Goal: Information Seeking & Learning: Learn about a topic

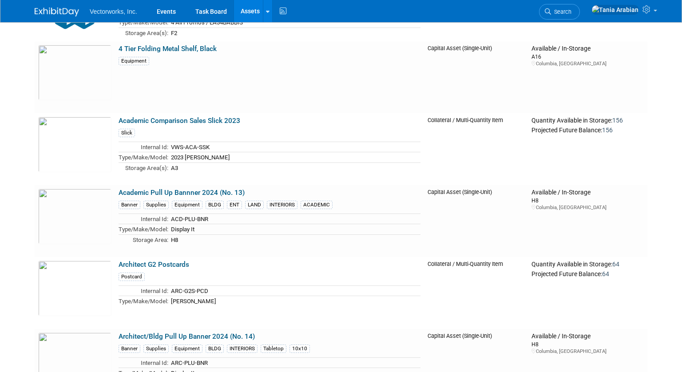
scroll to position [2097, 0]
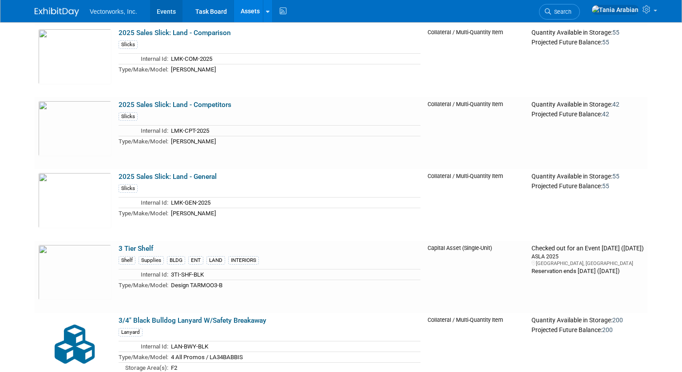
click at [166, 14] on link "Events" at bounding box center [166, 11] width 32 height 22
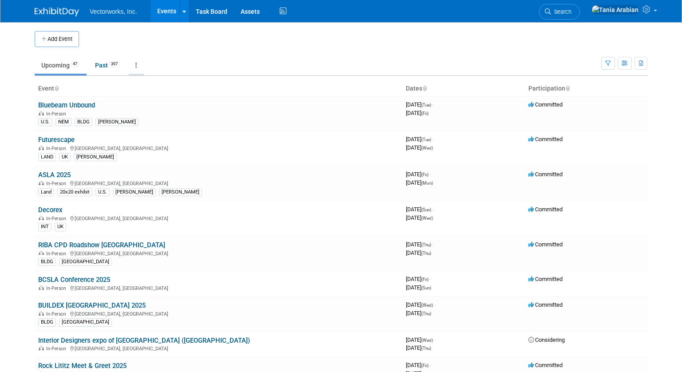
click at [136, 68] on link at bounding box center [136, 65] width 15 height 17
click at [143, 100] on link "Grouped Annually Events grouped by year" at bounding box center [164, 105] width 71 height 20
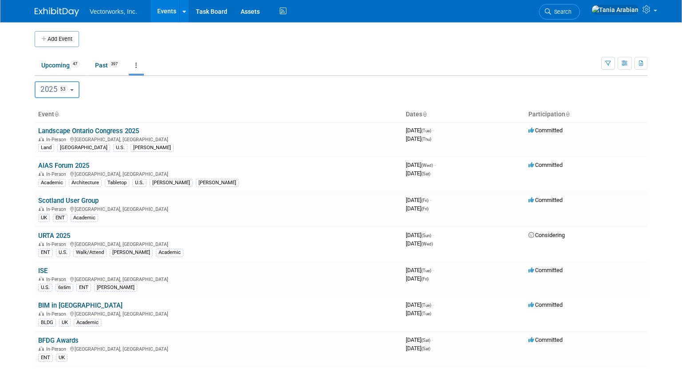
click at [41, 90] on span "2025 53" at bounding box center [54, 89] width 28 height 9
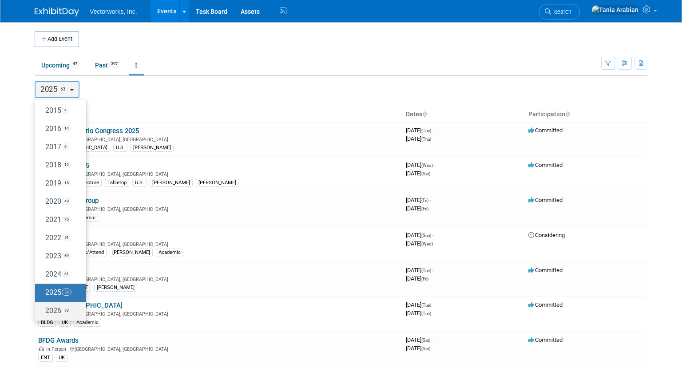
click at [47, 313] on label "2026 33" at bounding box center [59, 311] width 38 height 15
click at [42, 313] on input "2026 33" at bounding box center [39, 311] width 6 height 6
select select "2026"
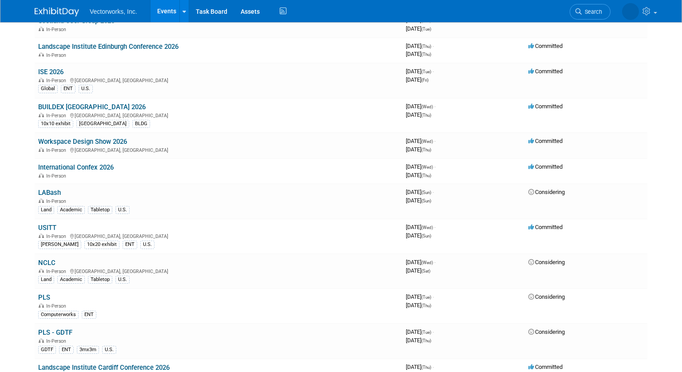
scroll to position [18, 0]
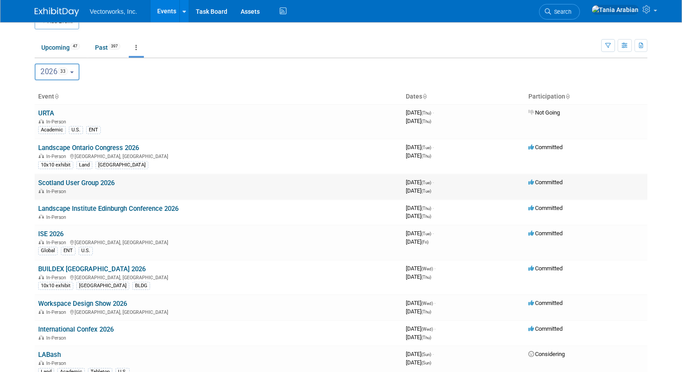
click at [106, 184] on link "Scotland User Group 2026" at bounding box center [76, 183] width 76 height 8
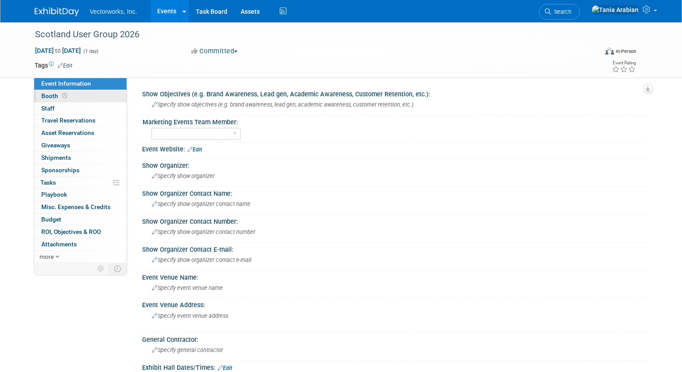
click at [44, 97] on span "Booth" at bounding box center [55, 95] width 28 height 7
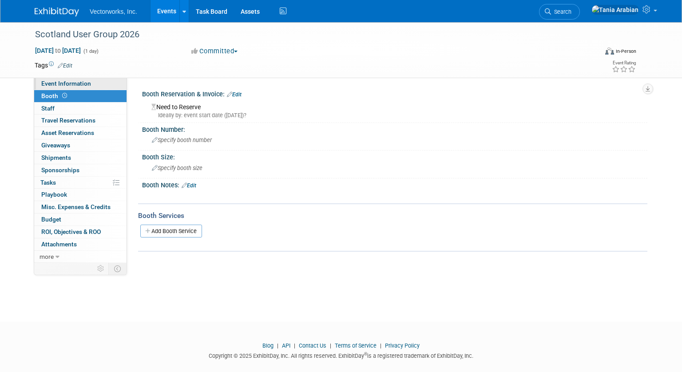
click at [48, 87] on link "Event Information" at bounding box center [80, 84] width 92 height 12
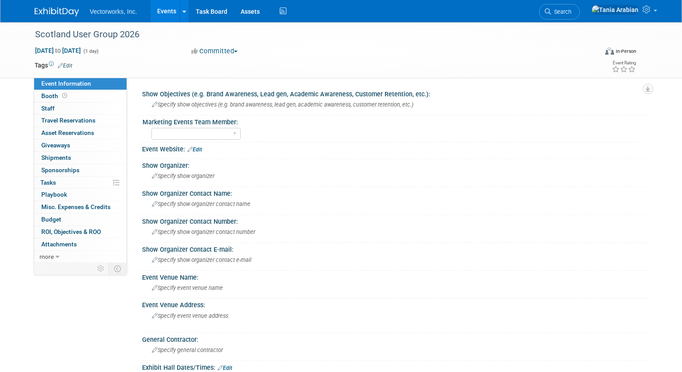
click at [167, 12] on link "Events" at bounding box center [167, 11] width 32 height 22
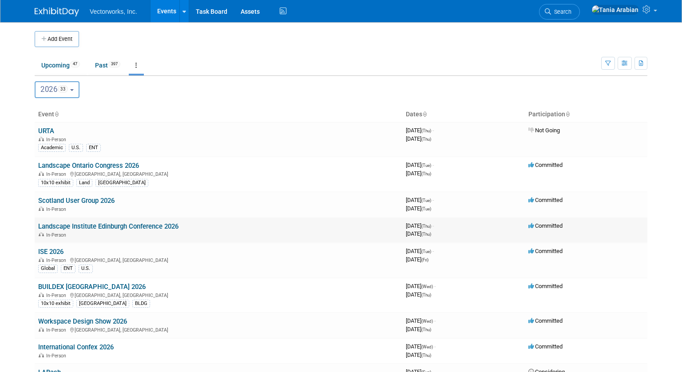
click at [90, 230] on link "Landscape Institute Edinburgh Conference 2026" at bounding box center [108, 226] width 140 height 8
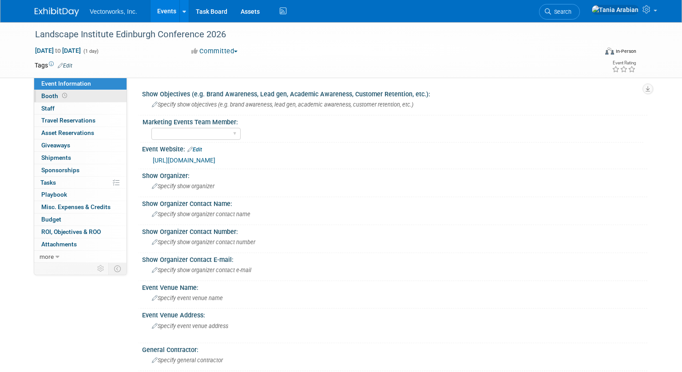
click at [41, 96] on link "Booth" at bounding box center [80, 96] width 92 height 12
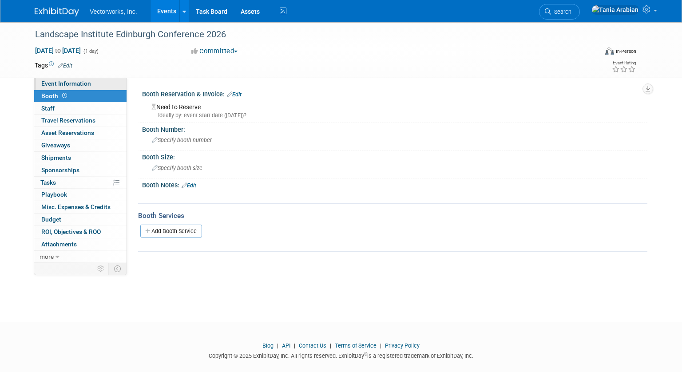
click at [43, 86] on span "Event Information" at bounding box center [66, 83] width 50 height 7
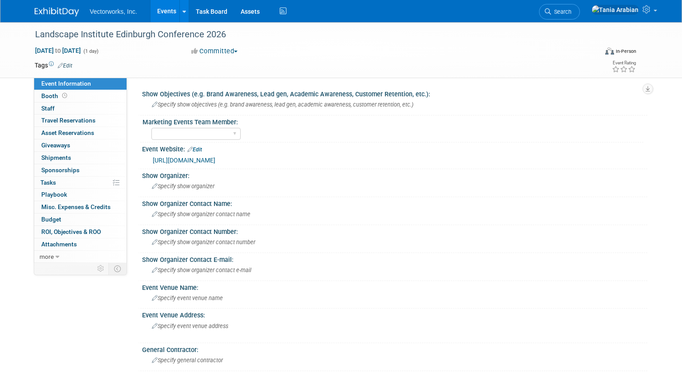
click at [165, 14] on link "Events" at bounding box center [167, 11] width 32 height 22
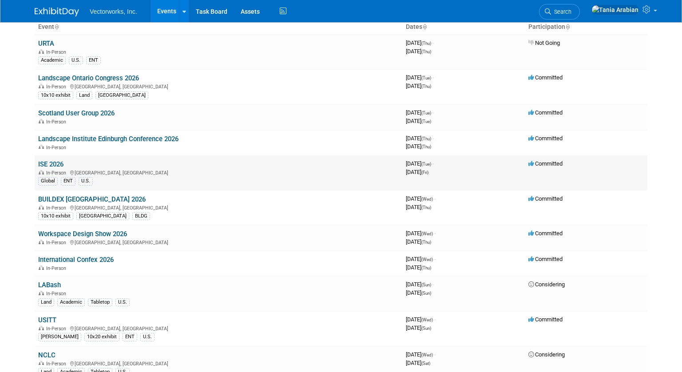
scroll to position [103, 0]
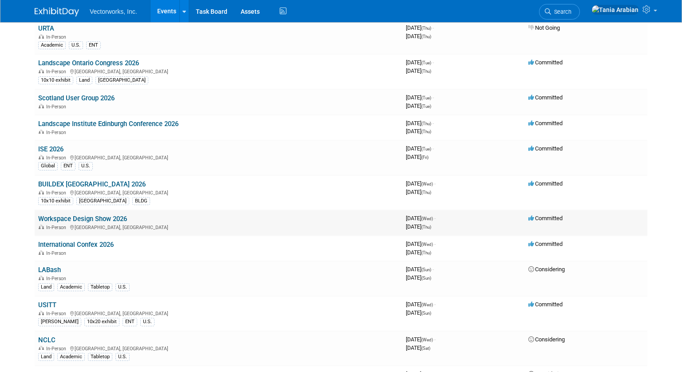
click at [88, 220] on link "Workspace Design Show 2026" at bounding box center [82, 219] width 89 height 8
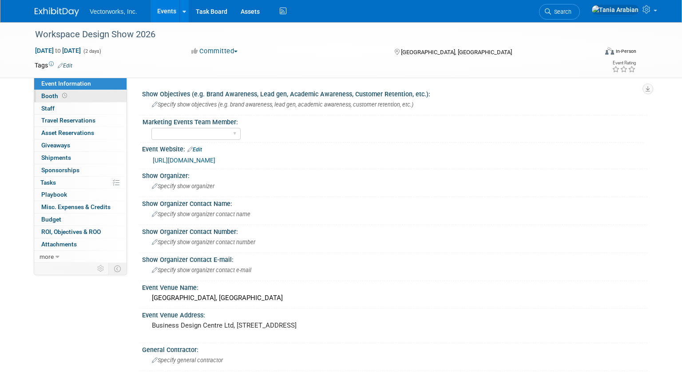
click at [50, 97] on span "Booth" at bounding box center [55, 95] width 28 height 7
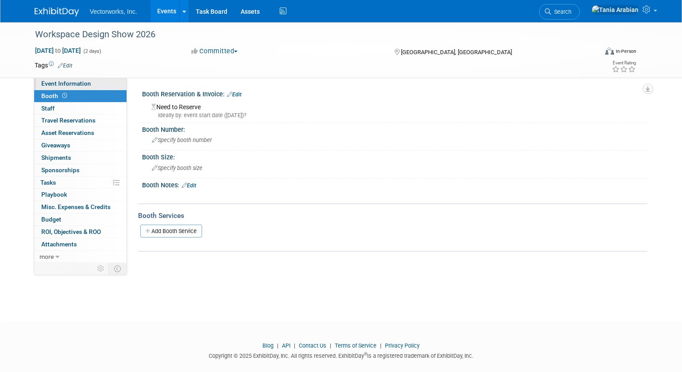
click at [78, 84] on span "Event Information" at bounding box center [66, 83] width 50 height 7
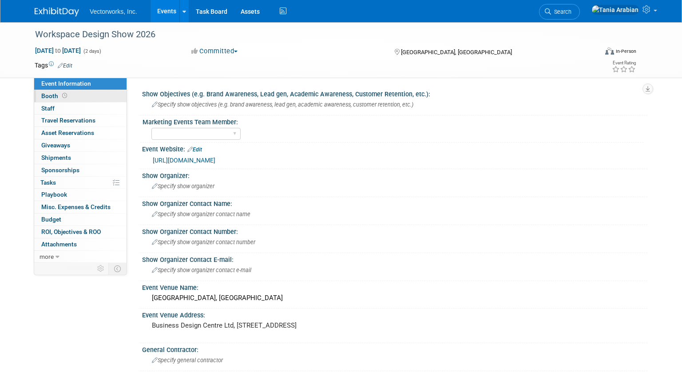
click at [52, 95] on span "Booth" at bounding box center [55, 95] width 28 height 7
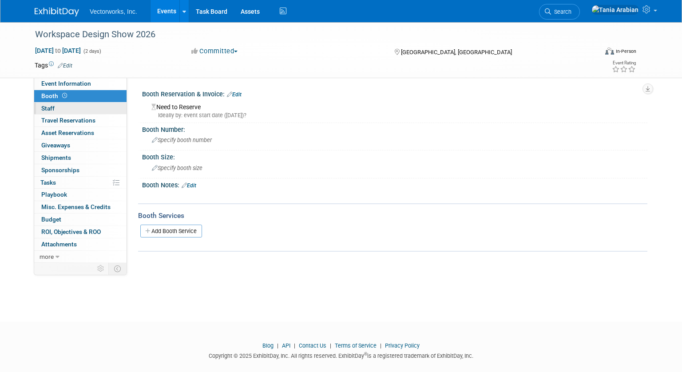
click at [53, 108] on span "Staff 0" at bounding box center [47, 108] width 13 height 7
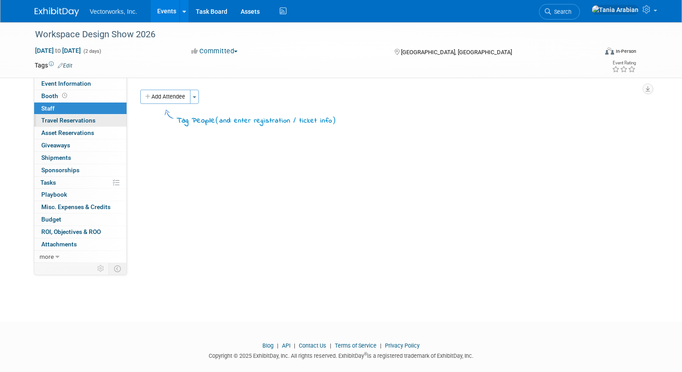
click at [49, 119] on span "Travel Reservations 0" at bounding box center [68, 120] width 54 height 7
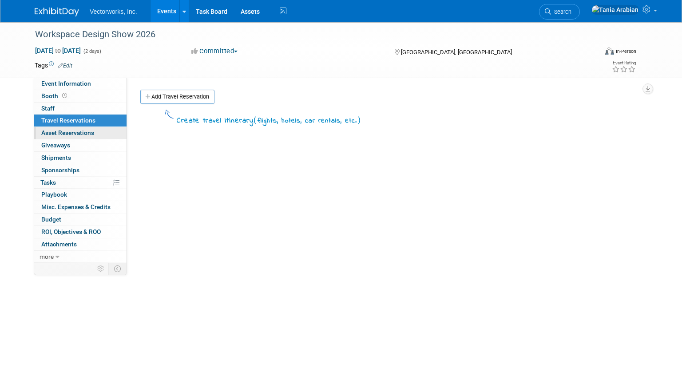
click at [49, 133] on span "Asset Reservations 0" at bounding box center [67, 132] width 53 height 7
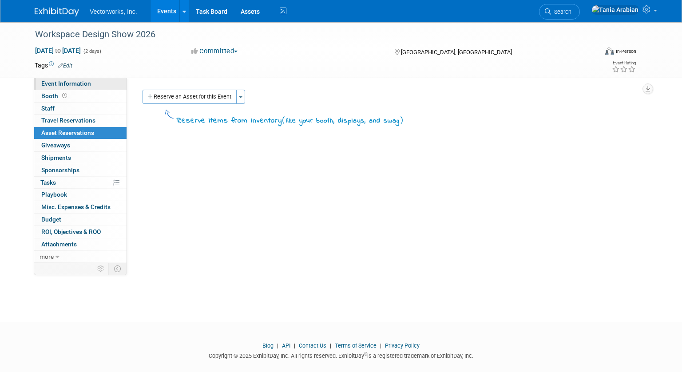
click at [59, 86] on span "Event Information" at bounding box center [66, 83] width 50 height 7
